Goal: Transaction & Acquisition: Purchase product/service

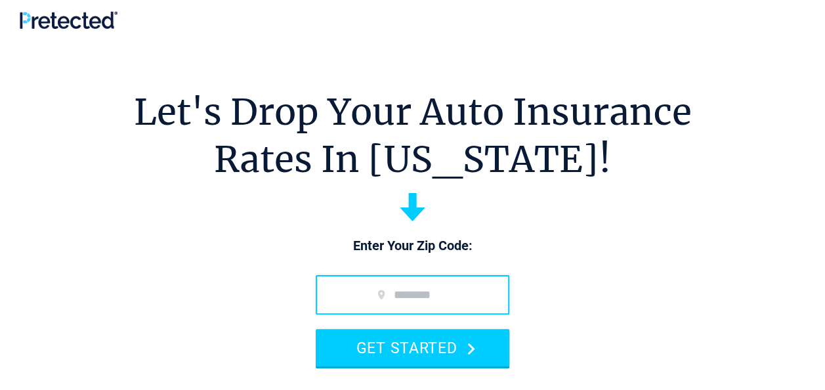
click at [365, 280] on input "zip code" at bounding box center [413, 294] width 194 height 39
type input "*****"
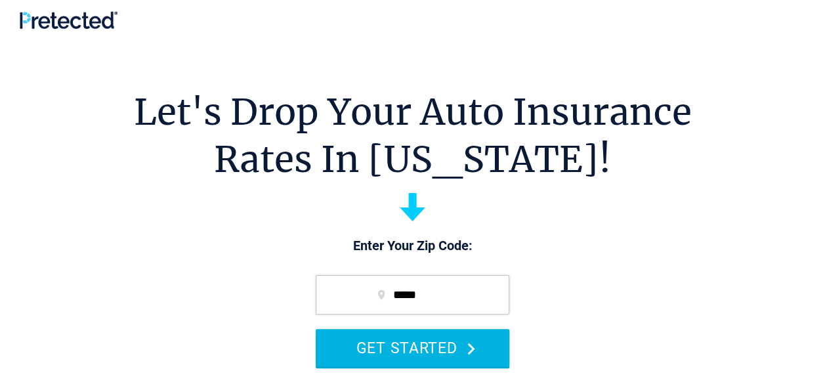
click at [378, 358] on button "GET STARTED" at bounding box center [413, 347] width 194 height 37
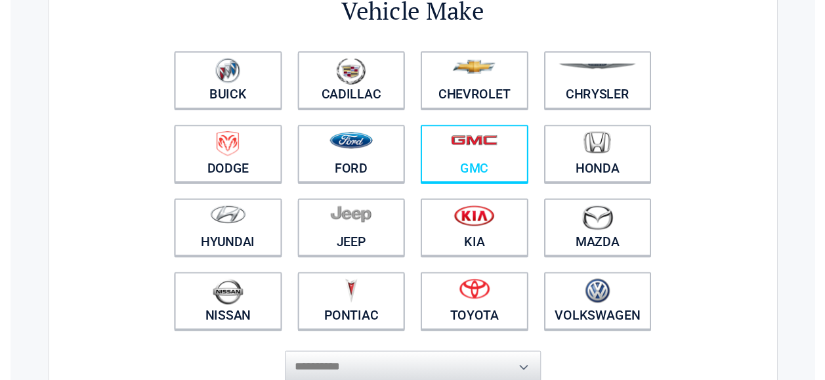
scroll to position [126, 0]
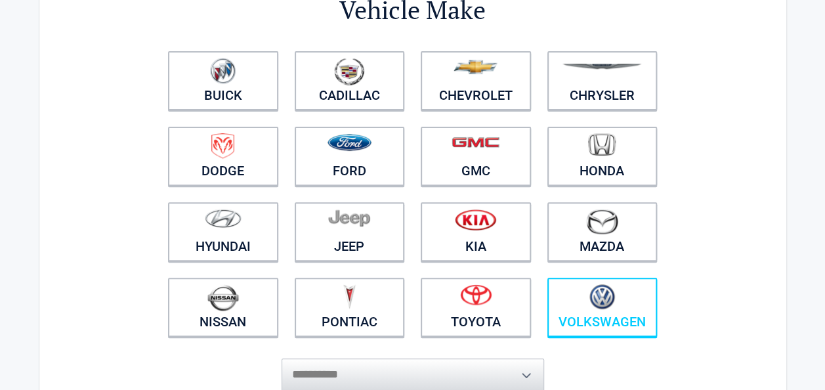
click at [582, 297] on figure at bounding box center [602, 299] width 95 height 30
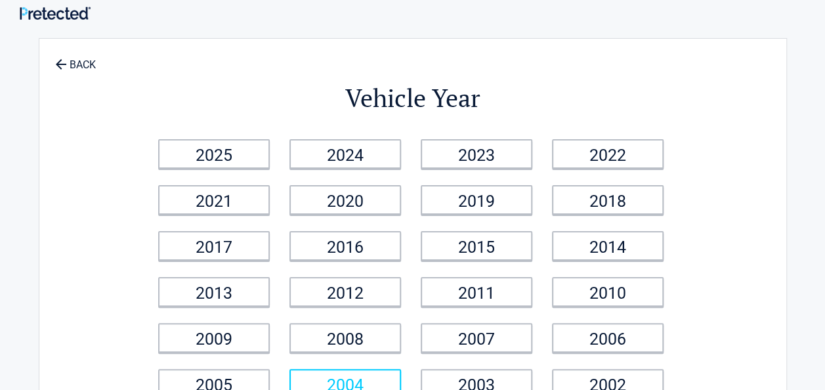
scroll to position [0, 0]
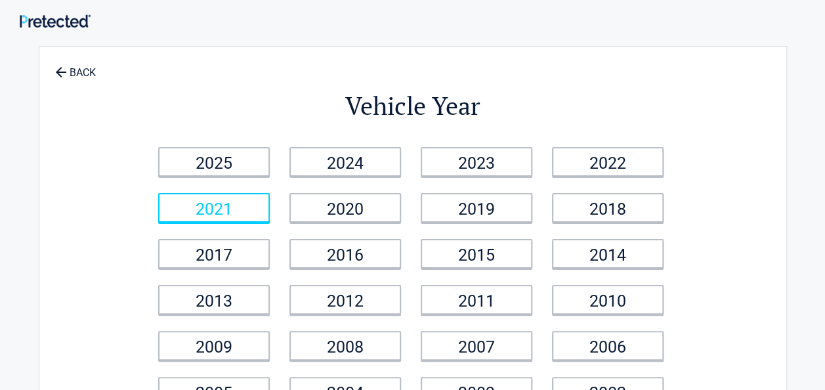
click at [268, 200] on link "2021" at bounding box center [214, 208] width 112 height 30
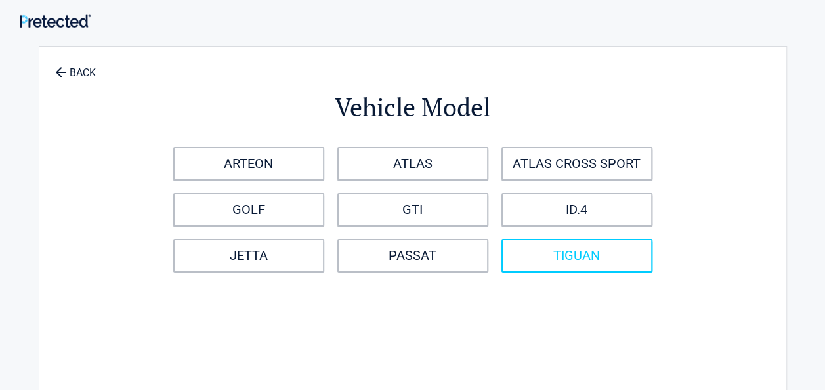
click at [570, 253] on link "TIGUAN" at bounding box center [577, 255] width 151 height 33
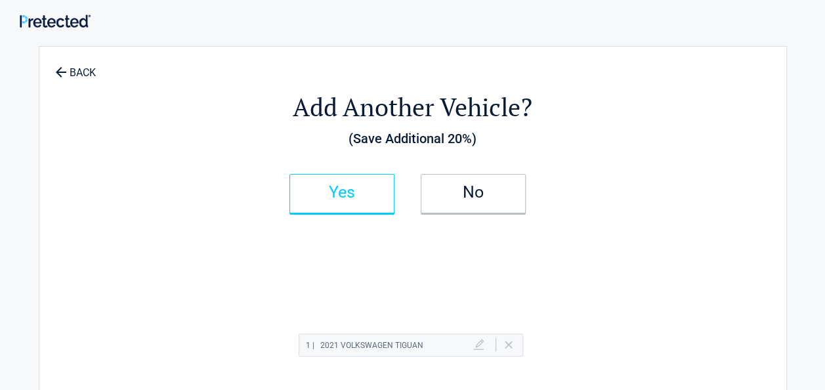
click at [347, 180] on link "Yes" at bounding box center [342, 193] width 105 height 39
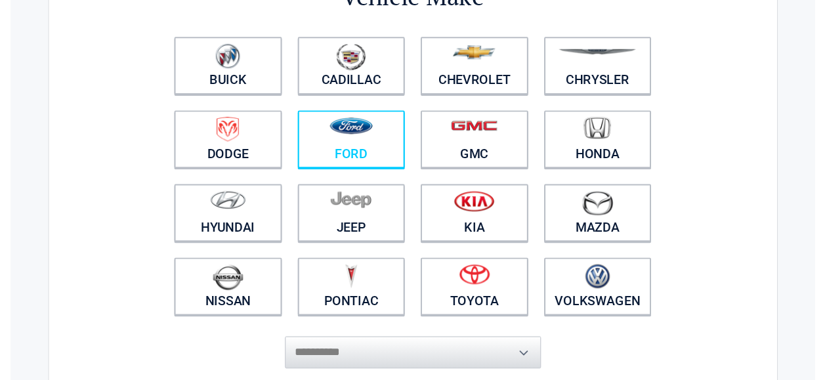
scroll to position [139, 0]
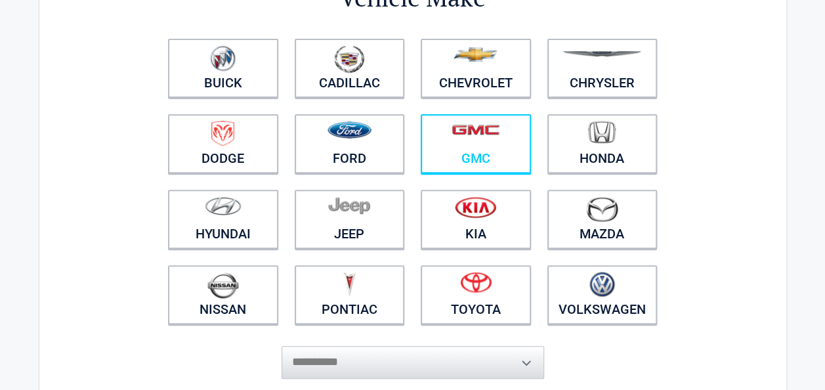
click at [444, 159] on link "GMC" at bounding box center [476, 143] width 110 height 59
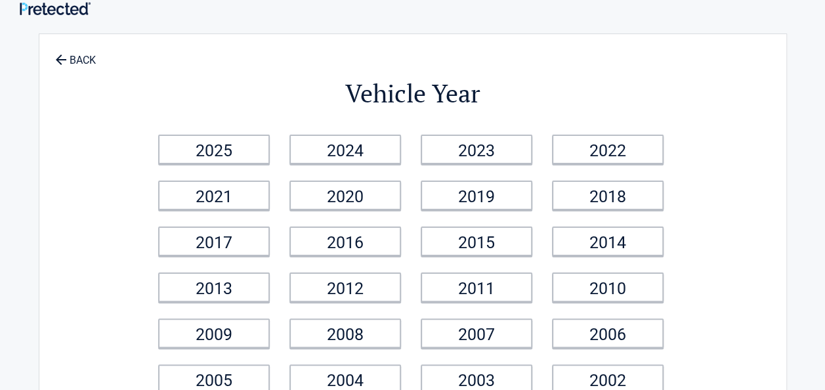
scroll to position [0, 0]
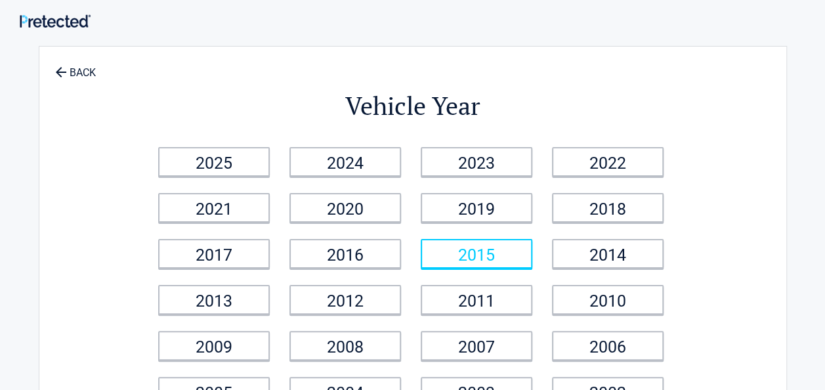
click at [446, 251] on link "2015" at bounding box center [477, 254] width 112 height 30
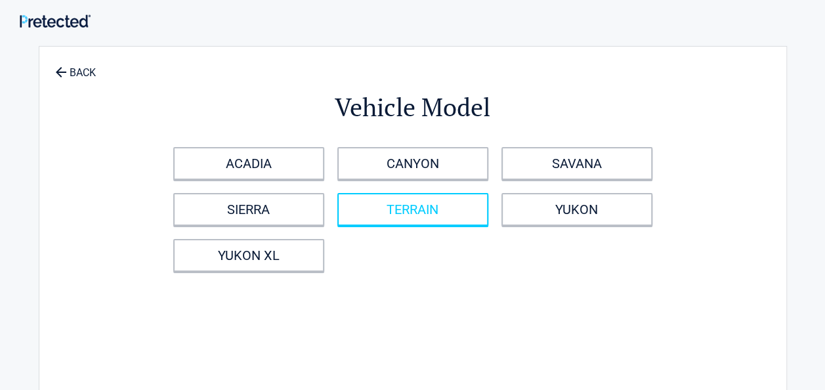
click at [420, 213] on link "TERRAIN" at bounding box center [412, 209] width 151 height 33
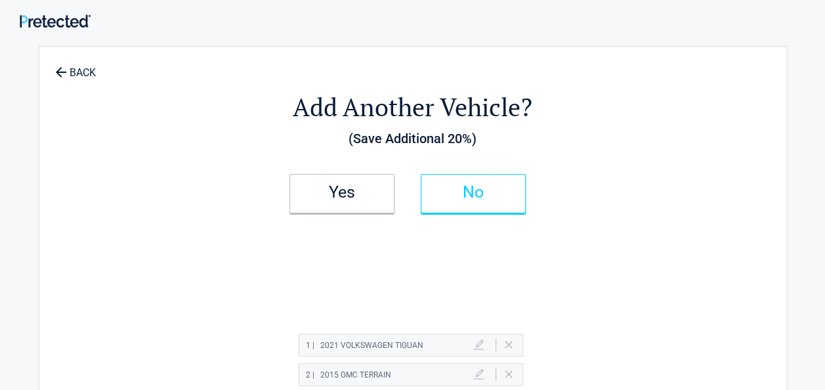
click at [452, 198] on link "No" at bounding box center [473, 193] width 105 height 39
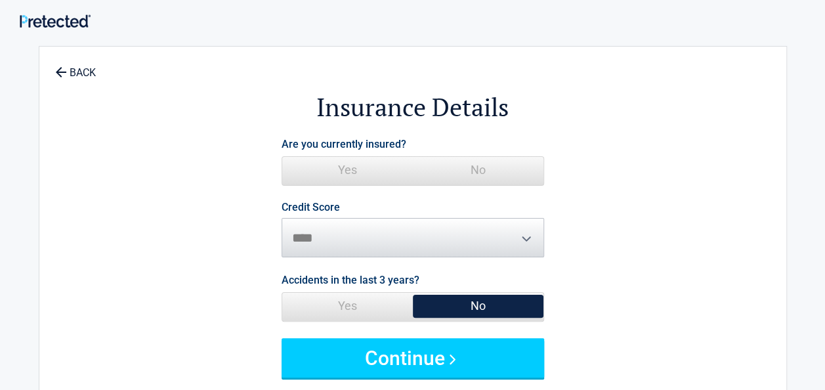
click at [388, 169] on span "Yes" at bounding box center [347, 170] width 131 height 26
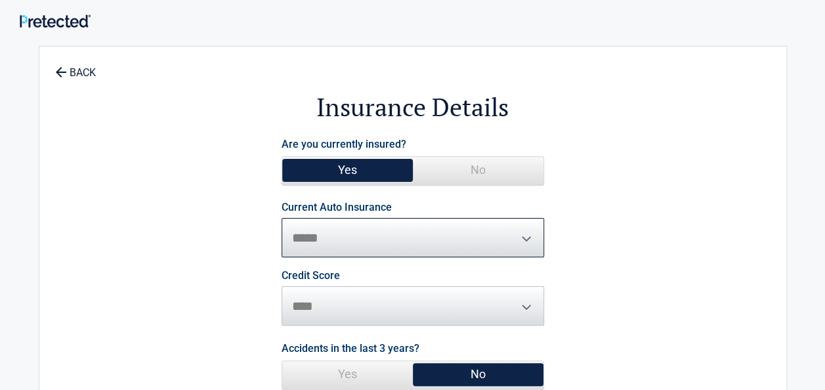
click at [374, 234] on select "**********" at bounding box center [413, 237] width 263 height 39
click at [282, 218] on select "**********" at bounding box center [413, 237] width 263 height 39
